Goal: Book appointment/travel/reservation

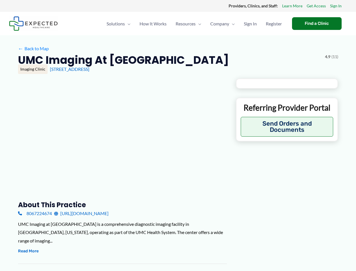
type input "**********"
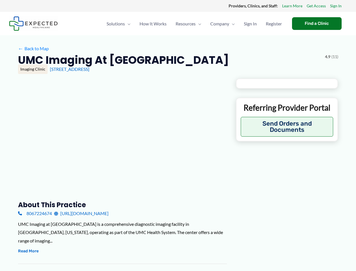
type input "**********"
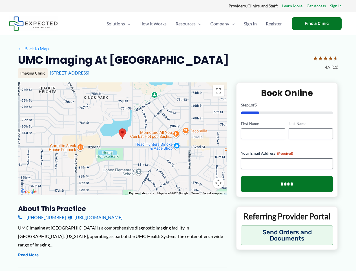
click at [178, 135] on div at bounding box center [122, 138] width 209 height 113
click at [122, 139] on div at bounding box center [122, 138] width 209 height 113
